Goal: Transaction & Acquisition: Purchase product/service

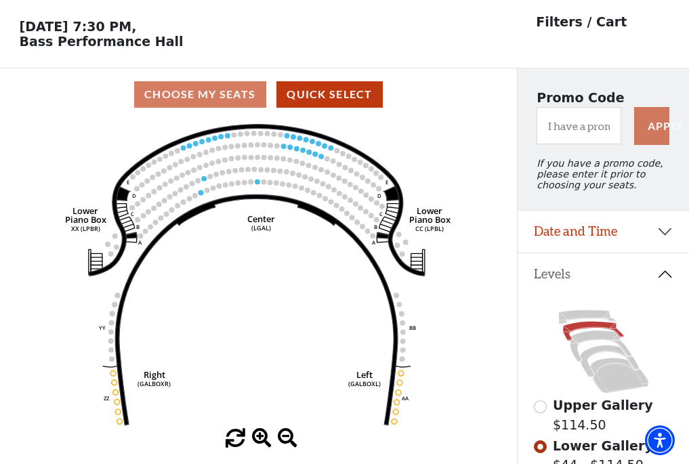
scroll to position [63, 0]
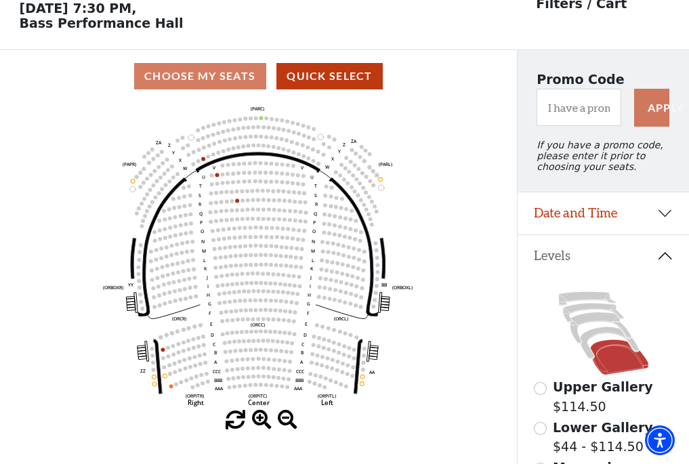
scroll to position [63, 0]
